Goal: Task Accomplishment & Management: Manage account settings

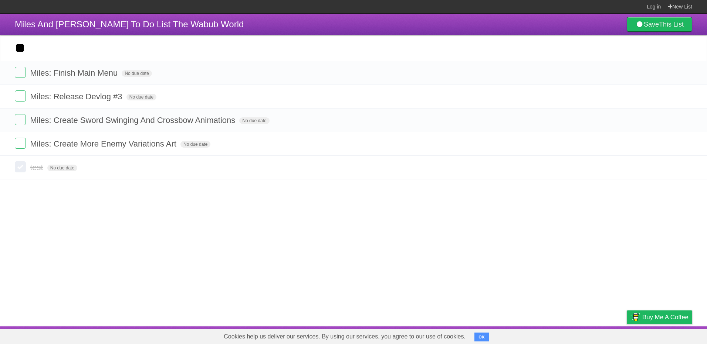
type input "*"
type input "**********"
click input "*********" at bounding box center [0, 0] width 0 height 0
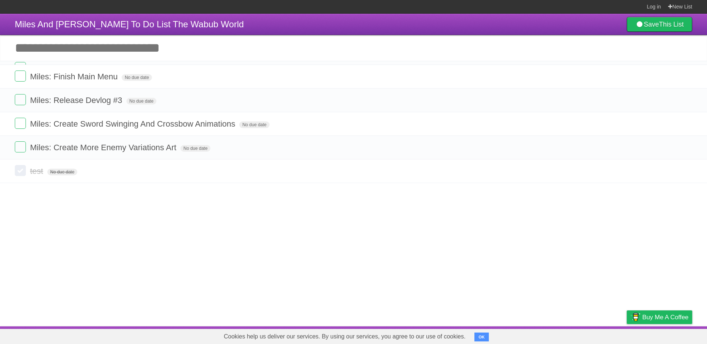
click at [120, 50] on input "Add another task" at bounding box center [353, 48] width 707 height 26
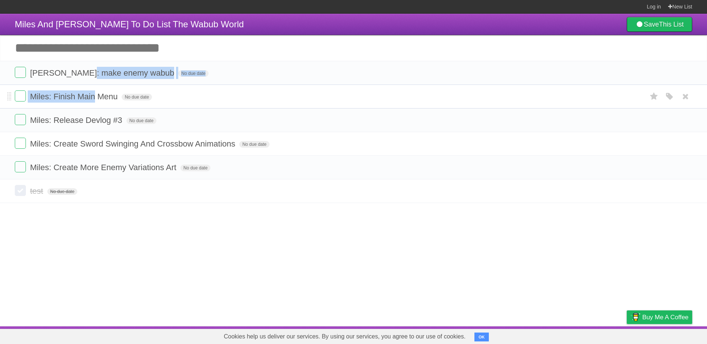
drag, startPoint x: 90, startPoint y: 70, endPoint x: 95, endPoint y: 98, distance: 28.6
click at [95, 98] on ul "Sam: make enemy wabub No due date White Red Blue Green Purple Orange Miles: Fin…" at bounding box center [353, 120] width 707 height 119
drag, startPoint x: 95, startPoint y: 98, endPoint x: 74, endPoint y: 80, distance: 27.8
click at [74, 80] on li "Sam: make enemy wabub No due date White Red Blue Green Purple Orange" at bounding box center [353, 73] width 707 height 24
click at [7, 74] on li "Sam: make enemy wabub No due date White Red Blue Green Purple Orange" at bounding box center [353, 73] width 707 height 24
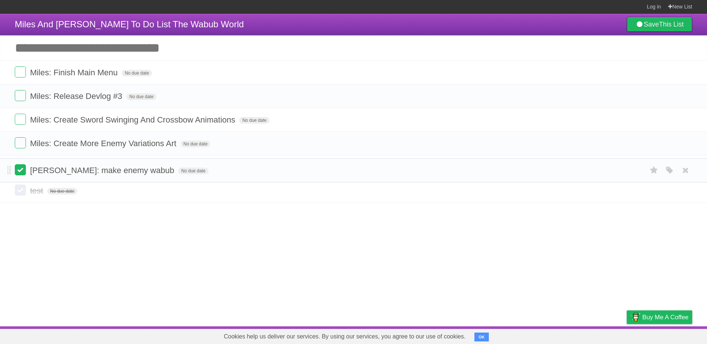
drag, startPoint x: 7, startPoint y: 74, endPoint x: 18, endPoint y: 170, distance: 97.4
click at [49, 30] on h1 "Miles And [PERSON_NAME] To Do List The Wabub World" at bounding box center [129, 25] width 229 height 18
click at [57, 45] on input "Add another task" at bounding box center [353, 48] width 707 height 26
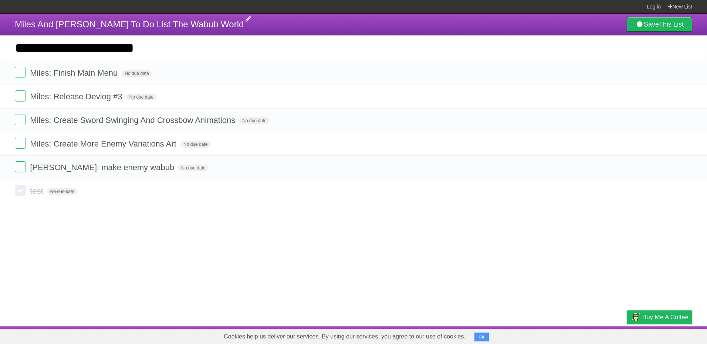
type input "**********"
click input "*********" at bounding box center [0, 0] width 0 height 0
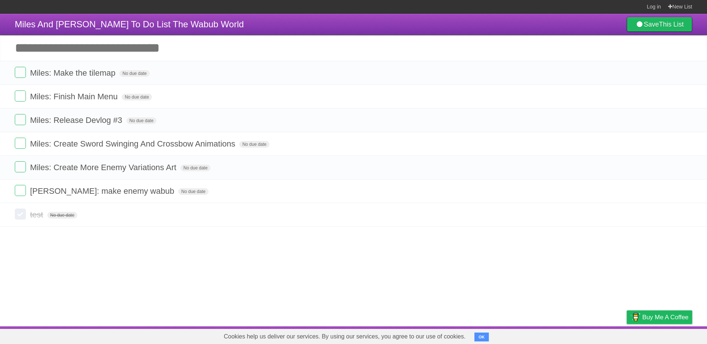
click at [122, 43] on input "Add another task" at bounding box center [353, 48] width 707 height 26
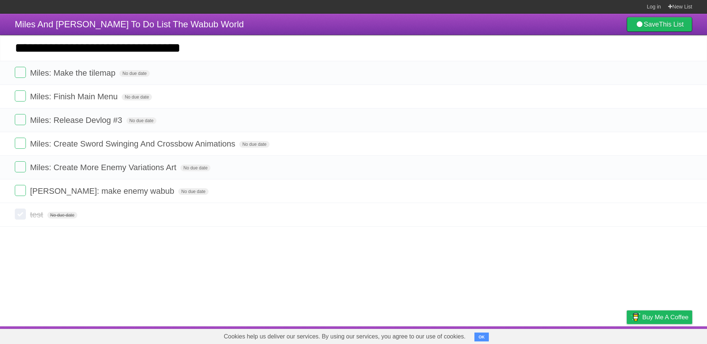
type input "**********"
click input "*********" at bounding box center [0, 0] width 0 height 0
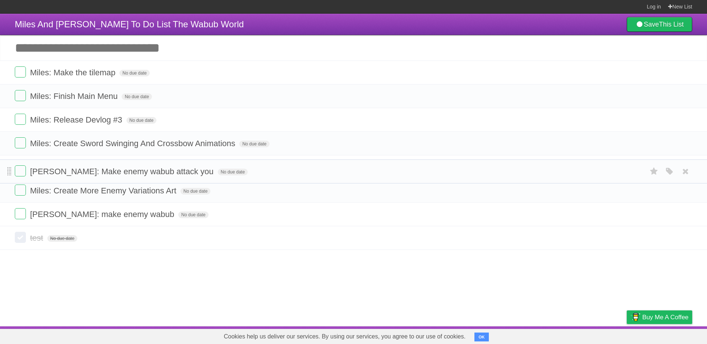
drag, startPoint x: 9, startPoint y: 76, endPoint x: 7, endPoint y: 174, distance: 98.0
click at [9, 170] on span at bounding box center [9, 167] width 4 height 9
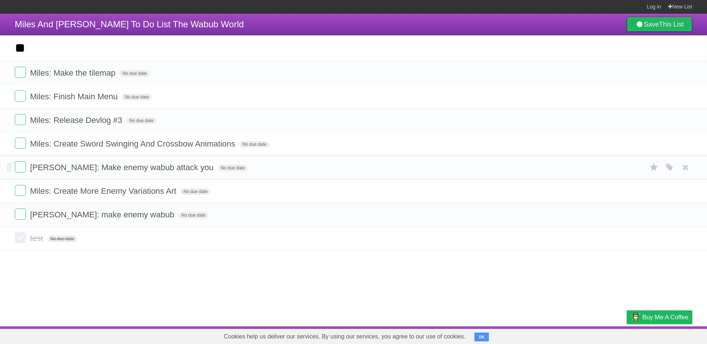
type input "*"
type input "**********"
click input "*********" at bounding box center [0, 0] width 0 height 0
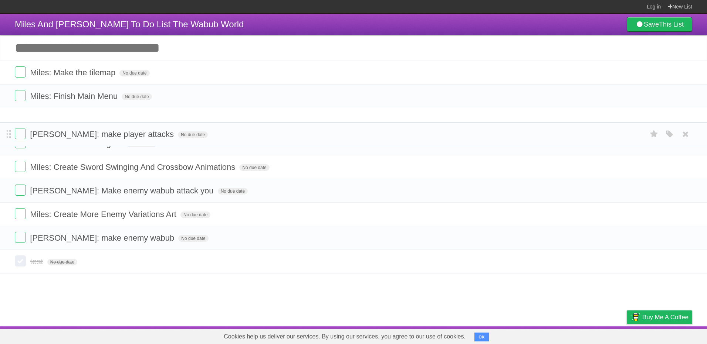
drag, startPoint x: 10, startPoint y: 73, endPoint x: 11, endPoint y: 134, distance: 60.6
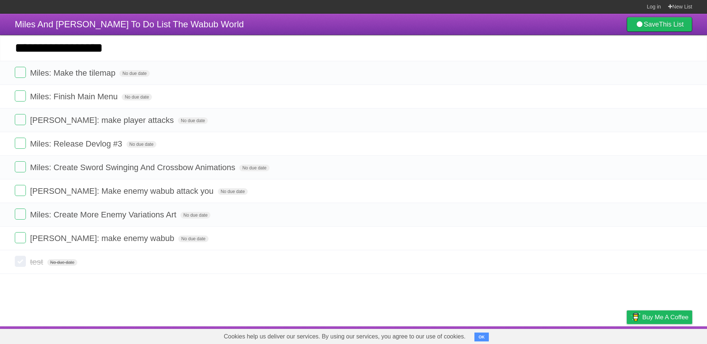
type input "**********"
click input "*********" at bounding box center [0, 0] width 0 height 0
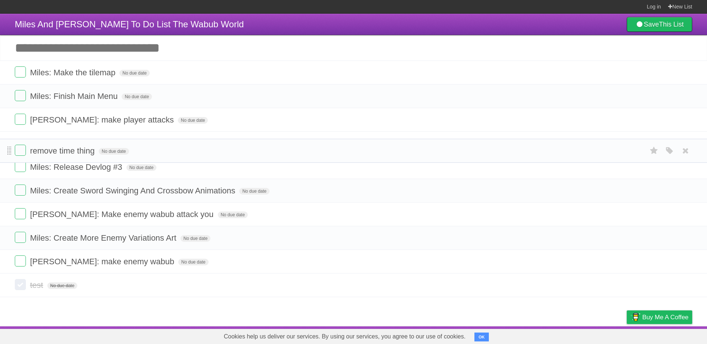
drag, startPoint x: 7, startPoint y: 75, endPoint x: 10, endPoint y: 152, distance: 77.3
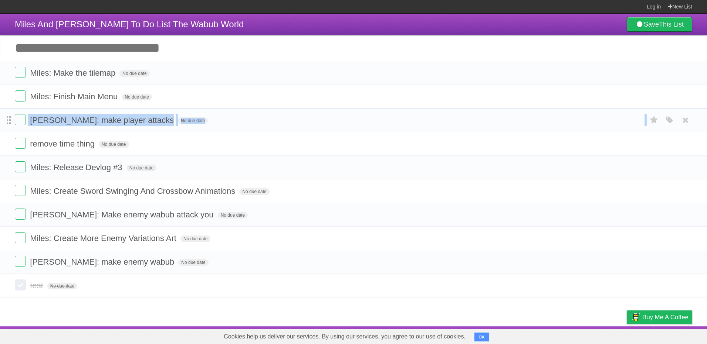
drag, startPoint x: 6, startPoint y: 154, endPoint x: 11, endPoint y: 121, distance: 33.0
click at [11, 121] on ul "Miles: Make the tilemap No due date White Red Blue Green Purple Orange Miles: F…" at bounding box center [353, 167] width 707 height 213
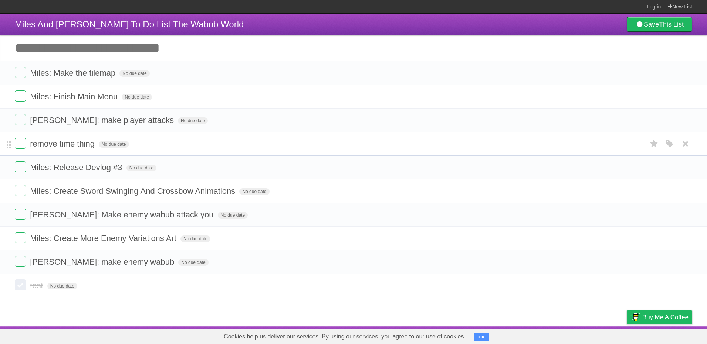
drag, startPoint x: 11, startPoint y: 121, endPoint x: 7, endPoint y: 139, distance: 18.3
click at [7, 139] on li "remove time thing No due date White Red Blue Green Purple Orange" at bounding box center [353, 144] width 707 height 24
click at [6, 144] on li "remove time thing No due date White Red Blue Green Purple Orange" at bounding box center [353, 144] width 707 height 24
click at [12, 146] on li "remove time thing No due date White Red Blue Green Purple Orange" at bounding box center [353, 144] width 707 height 24
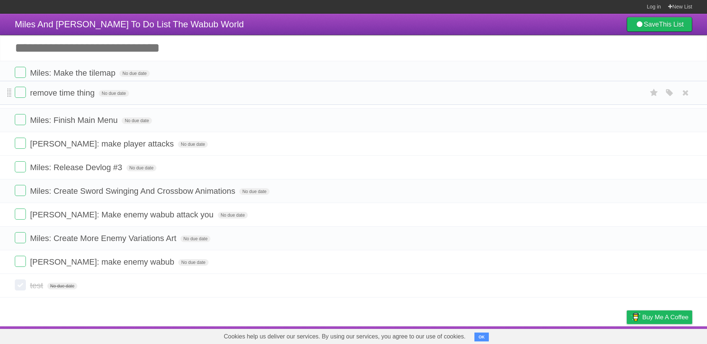
drag, startPoint x: 10, startPoint y: 145, endPoint x: 9, endPoint y: 94, distance: 51.8
click at [667, 23] on b "This List" at bounding box center [671, 24] width 25 height 7
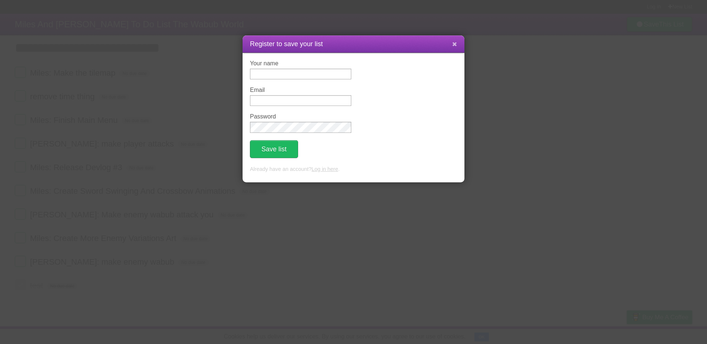
click at [456, 41] on icon at bounding box center [454, 44] width 5 height 6
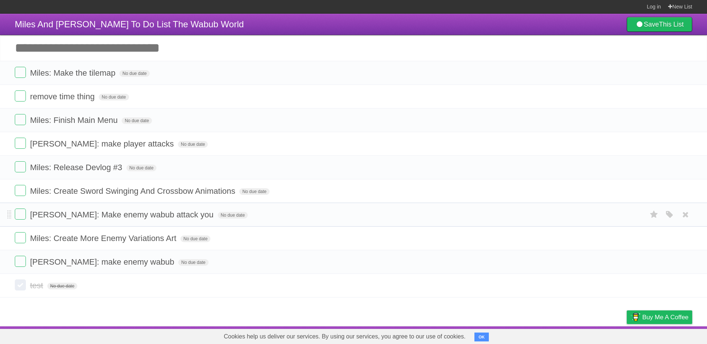
drag, startPoint x: 448, startPoint y: 132, endPoint x: 359, endPoint y: 224, distance: 127.8
drag, startPoint x: 359, startPoint y: 224, endPoint x: 305, endPoint y: 326, distance: 115.1
click at [305, 326] on article "Miles And [PERSON_NAME] To Do List The Wabub World Save This List Add another t…" at bounding box center [353, 170] width 707 height 313
click at [653, 22] on link "Save This List" at bounding box center [659, 24] width 65 height 15
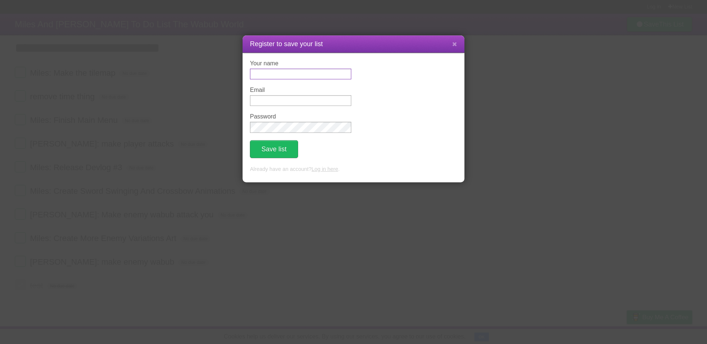
click at [261, 71] on input "Your name" at bounding box center [300, 74] width 101 height 11
type input "***"
click at [269, 102] on input "Email" at bounding box center [300, 100] width 101 height 11
type input "**********"
click at [281, 155] on button "Save list" at bounding box center [274, 149] width 48 height 18
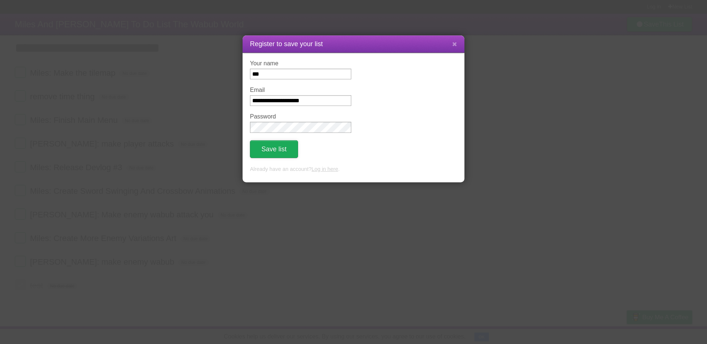
click at [279, 148] on button "Save list" at bounding box center [274, 149] width 48 height 18
click at [279, 153] on button "Save list" at bounding box center [274, 149] width 48 height 18
click at [457, 42] on button at bounding box center [455, 44] width 16 height 14
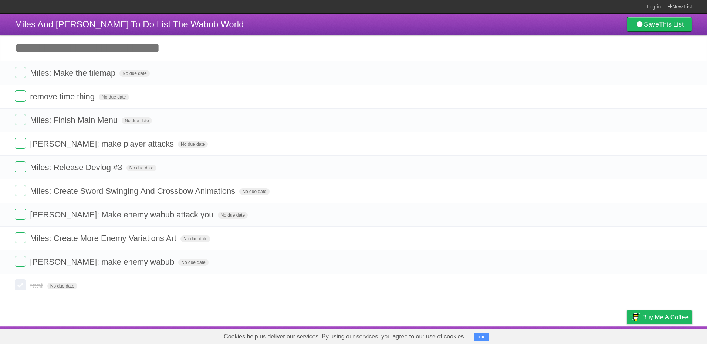
click at [482, 339] on button "OK" at bounding box center [481, 337] width 14 height 9
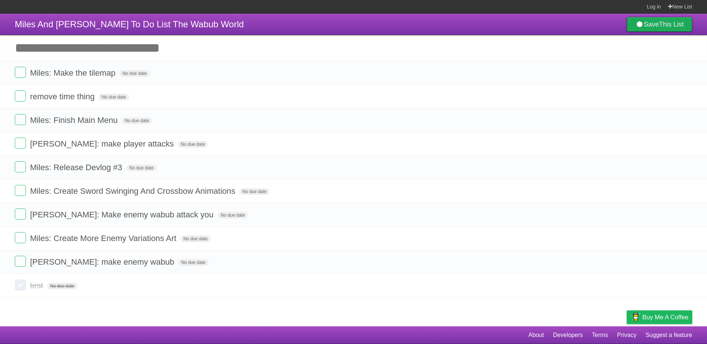
click at [642, 26] on link "Save This List" at bounding box center [659, 24] width 65 height 15
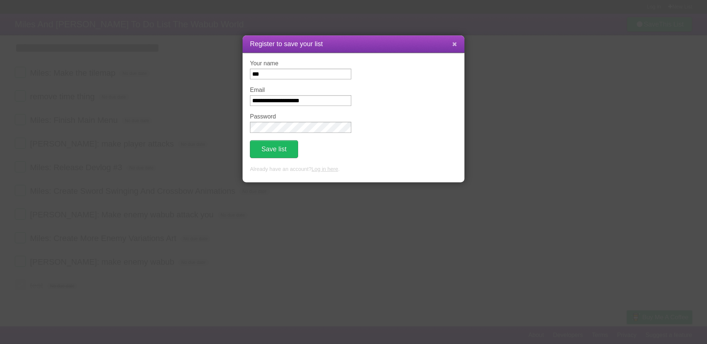
click at [460, 43] on button at bounding box center [455, 44] width 16 height 14
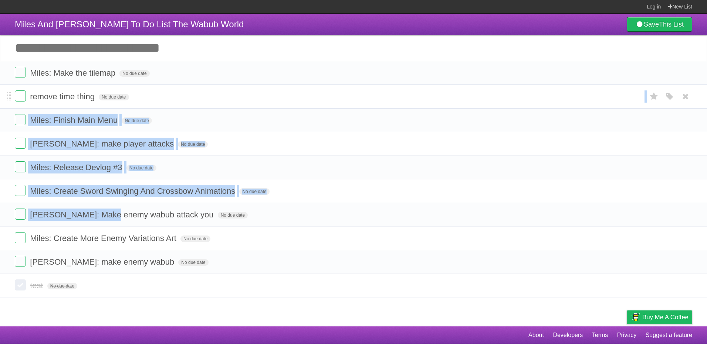
drag, startPoint x: 114, startPoint y: 219, endPoint x: 142, endPoint y: 102, distance: 120.2
click at [142, 102] on ul "Miles: Make the tilemap No due date White Red Blue Green Purple Orange remove t…" at bounding box center [353, 167] width 707 height 213
drag, startPoint x: 142, startPoint y: 102, endPoint x: 312, endPoint y: 126, distance: 171.3
click at [312, 126] on form "Miles: Finish Main Menu No due date White Red Blue Green Purple Orange" at bounding box center [353, 120] width 677 height 12
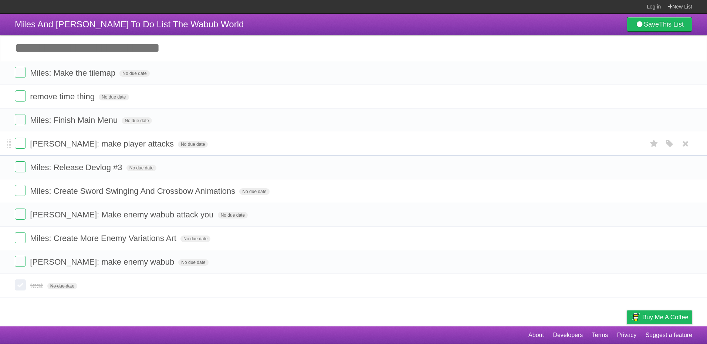
click at [646, 135] on li "[PERSON_NAME]: make player attacks No due date White Red Blue Green Purple Oran…" at bounding box center [353, 144] width 707 height 24
click at [667, 145] on icon "button" at bounding box center [669, 144] width 10 height 10
click at [669, 262] on icon "button" at bounding box center [669, 263] width 10 height 10
click at [595, 259] on label "Red" at bounding box center [597, 262] width 8 height 8
click at [672, 242] on icon "button" at bounding box center [669, 239] width 10 height 10
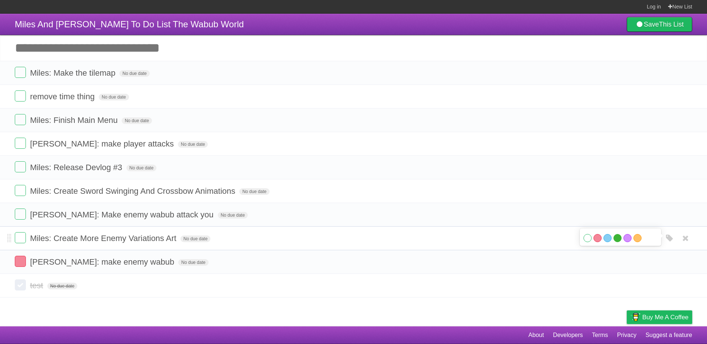
click at [618, 239] on label "Green" at bounding box center [617, 238] width 8 height 8
click at [669, 218] on icon "button" at bounding box center [669, 215] width 10 height 10
click at [601, 216] on label "Red" at bounding box center [597, 215] width 8 height 8
click at [668, 194] on icon "button" at bounding box center [669, 192] width 10 height 10
click at [619, 188] on label "Green" at bounding box center [617, 191] width 8 height 8
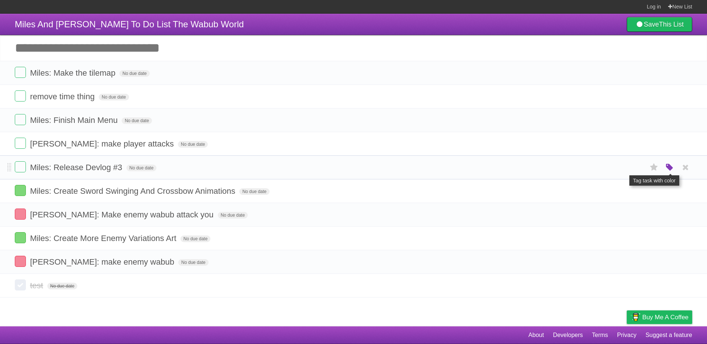
click at [664, 166] on icon "button" at bounding box center [669, 168] width 10 height 10
click at [615, 171] on label "Green" at bounding box center [617, 167] width 8 height 8
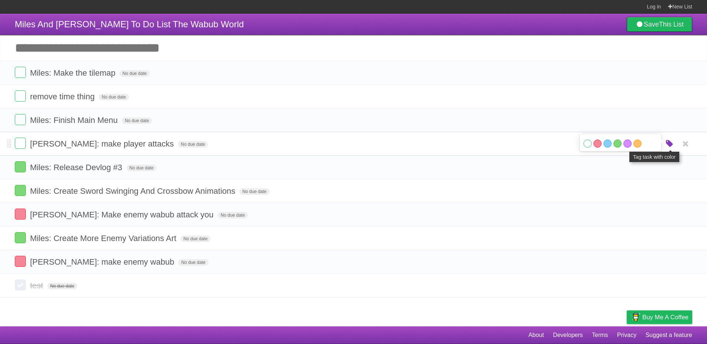
click at [672, 146] on icon "button" at bounding box center [669, 144] width 10 height 10
click at [670, 143] on icon "button" at bounding box center [669, 144] width 10 height 10
click at [593, 143] on label "Red" at bounding box center [597, 144] width 8 height 8
click at [670, 119] on icon "button" at bounding box center [669, 121] width 10 height 10
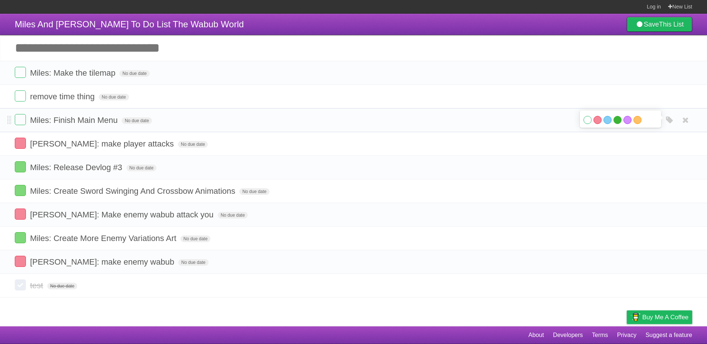
click at [617, 121] on label "Green" at bounding box center [617, 120] width 8 height 8
click at [670, 97] on icon "button" at bounding box center [669, 97] width 10 height 10
click at [638, 101] on label "Orange" at bounding box center [637, 96] width 8 height 8
click at [666, 69] on icon "button" at bounding box center [669, 73] width 10 height 10
click at [614, 76] on label "Green" at bounding box center [617, 73] width 8 height 8
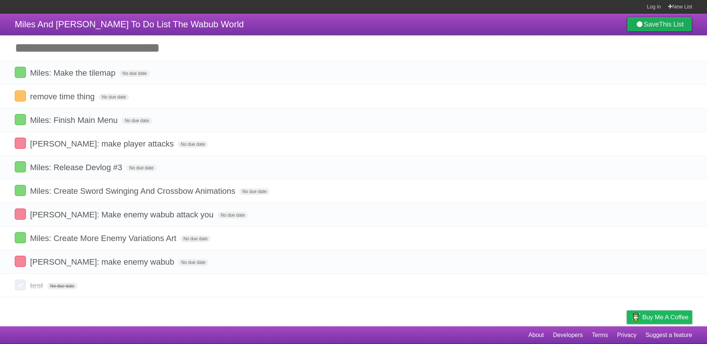
click at [649, 21] on link "Save This List" at bounding box center [659, 24] width 65 height 15
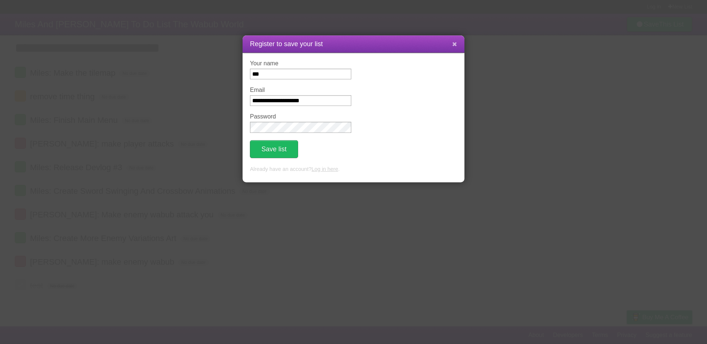
click at [458, 42] on button at bounding box center [455, 44] width 16 height 14
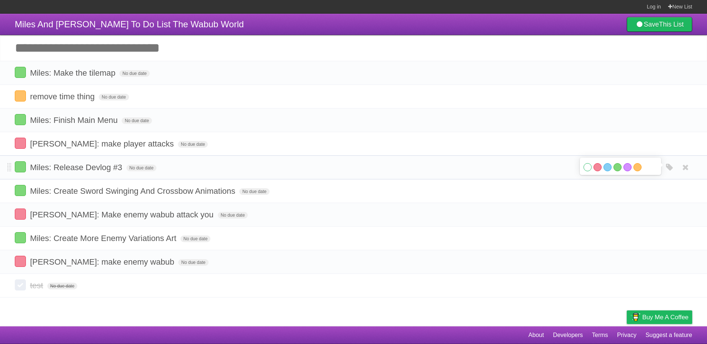
click at [445, 158] on li "Miles: Release Devlog #3 No due date White Red Blue Green Purple Orange" at bounding box center [353, 168] width 707 height 24
click at [644, 30] on link "Save This List" at bounding box center [659, 24] width 65 height 15
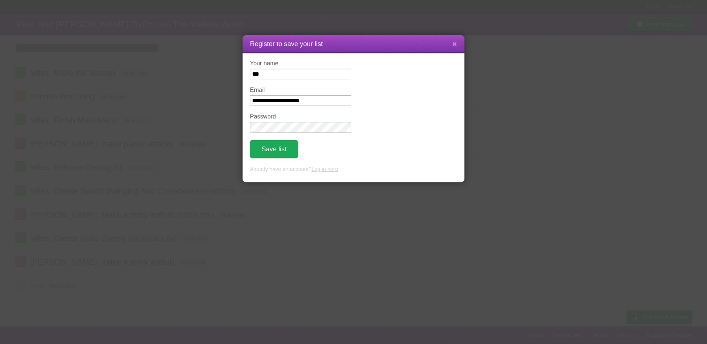
click at [296, 151] on button "Save list" at bounding box center [274, 149] width 48 height 18
click at [464, 41] on div "**********" at bounding box center [353, 172] width 707 height 344
